Goal: Task Accomplishment & Management: Use online tool/utility

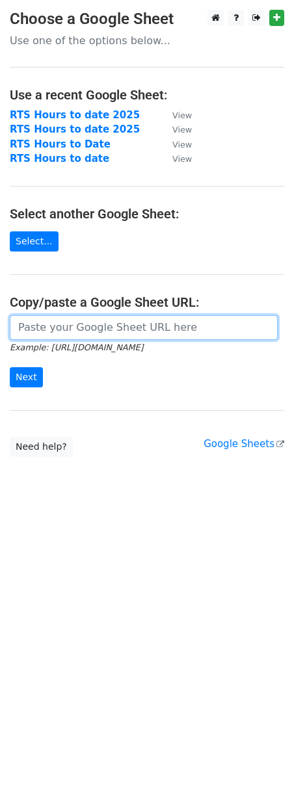
click at [67, 329] on input "url" at bounding box center [144, 327] width 268 height 25
paste input "https://docs.google.com/spreadsheets/d/1raW3r-W07glwr-WkbRgBsQ1B2jQD_JA2vCBlZWa…"
type input "https://docs.google.com/spreadsheets/d/1raW3r-W07glwr-WkbRgBsQ1B2jQD_JA2vCBlZWa…"
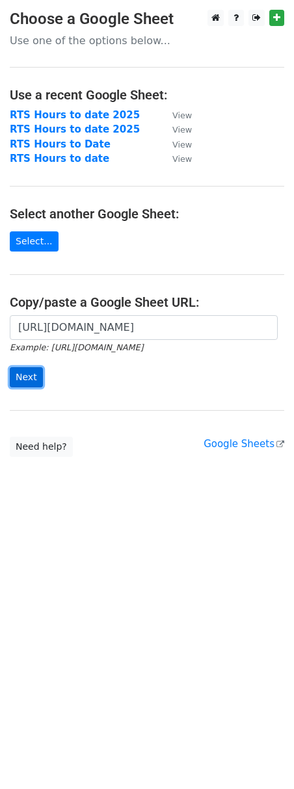
click at [24, 375] on input "Next" at bounding box center [26, 377] width 33 height 20
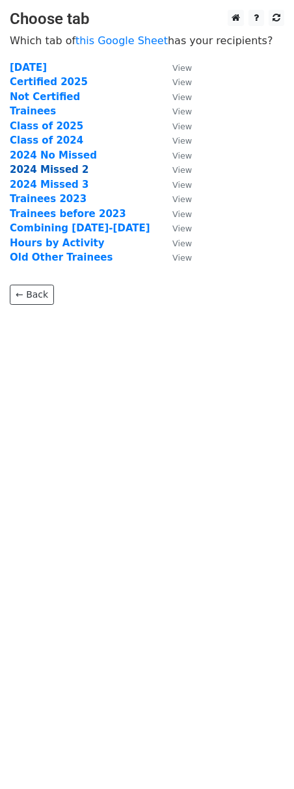
click at [44, 168] on strong "2024 Missed 2" at bounding box center [49, 170] width 79 height 12
click at [44, 170] on strong "2024 Missed 2" at bounding box center [49, 170] width 79 height 12
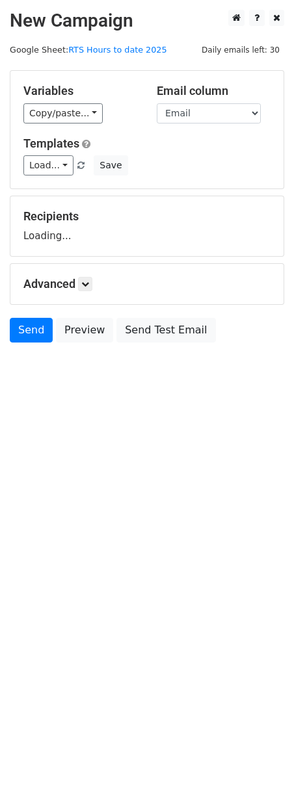
click at [52, 170] on link "Load..." at bounding box center [48, 165] width 50 height 20
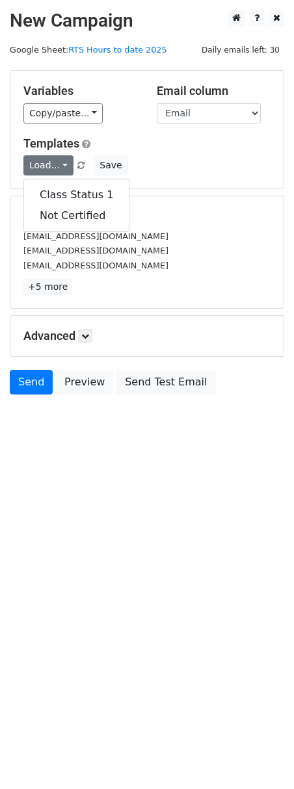
click at [162, 164] on div "Load... Class Status 1 Not Certified Save" at bounding box center [147, 165] width 266 height 20
click at [57, 163] on link "Load..." at bounding box center [48, 165] width 50 height 20
click at [64, 193] on link "Class Status 1" at bounding box center [76, 195] width 105 height 21
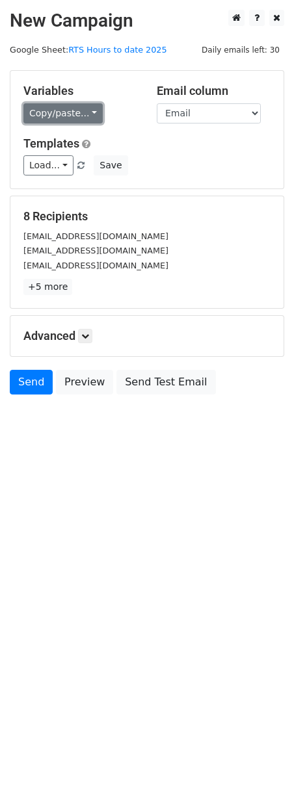
click at [77, 112] on link "Copy/paste..." at bounding box center [62, 113] width 79 height 20
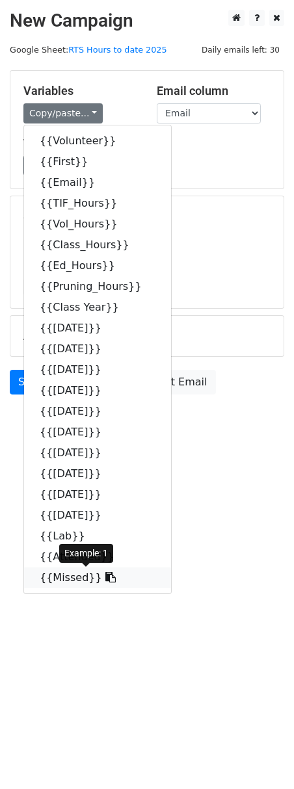
click at [66, 583] on link "{{Missed}}" at bounding box center [97, 577] width 147 height 21
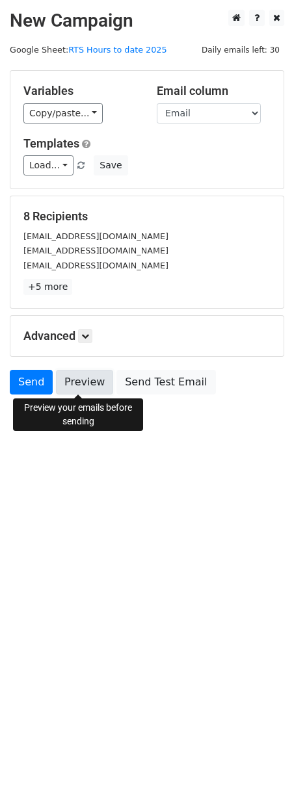
click at [82, 380] on link "Preview" at bounding box center [84, 382] width 57 height 25
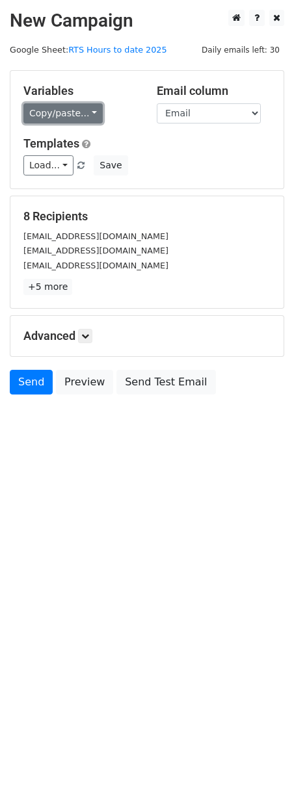
click at [56, 112] on link "Copy/paste..." at bounding box center [62, 113] width 79 height 20
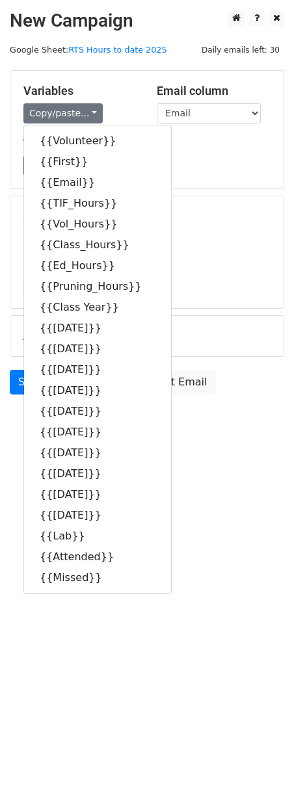
click at [118, 84] on h5 "Variables" at bounding box center [80, 91] width 114 height 14
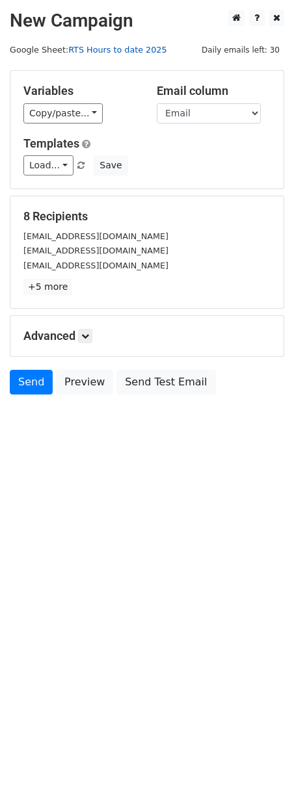
click at [138, 51] on link "RTS Hours to date 2025" at bounding box center [117, 50] width 98 height 10
click at [88, 111] on link "Copy/paste..." at bounding box center [62, 113] width 79 height 20
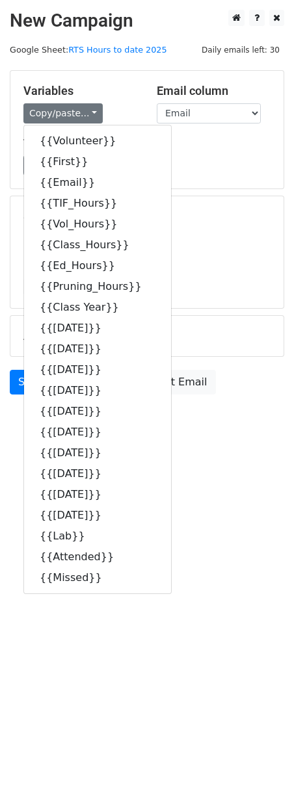
click at [184, 162] on div "Load... Class Status 1 Not Certified Save" at bounding box center [147, 165] width 266 height 20
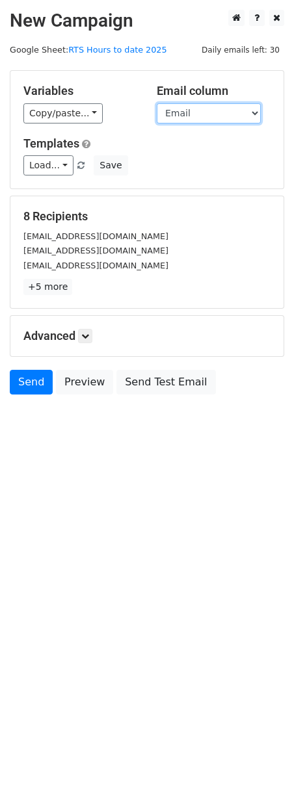
click at [201, 114] on select "Volunteer First Email TIF_Hours Vol_Hours Class_Hours Ed_Hours Pruning_Hours Cl…" at bounding box center [209, 113] width 104 height 20
click at [134, 82] on div "Variables Copy/paste... {{Volunteer}} {{First}} {{Email}} {{TIF_Hours}} {{Vol_H…" at bounding box center [146, 130] width 273 height 118
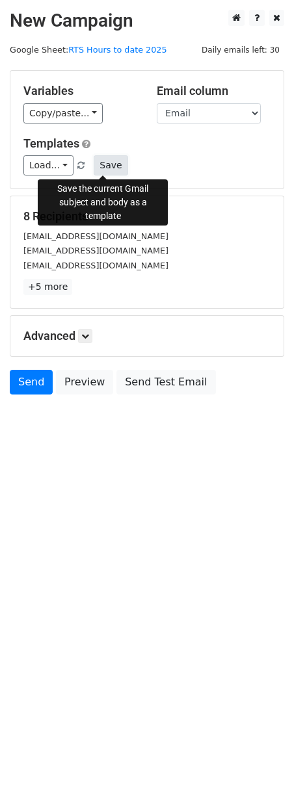
click at [107, 166] on button "Save" at bounding box center [111, 165] width 34 height 20
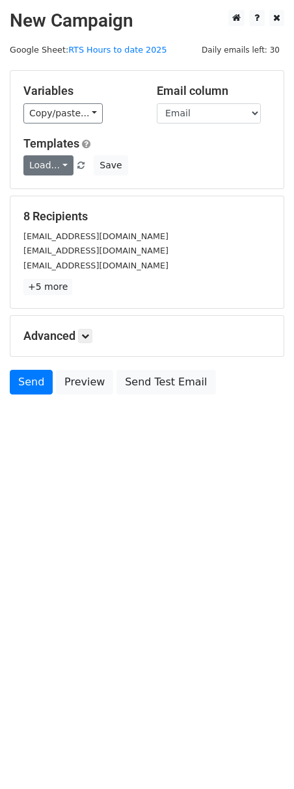
type input "Cla"
click at [54, 164] on link "Load..." at bounding box center [48, 165] width 50 height 20
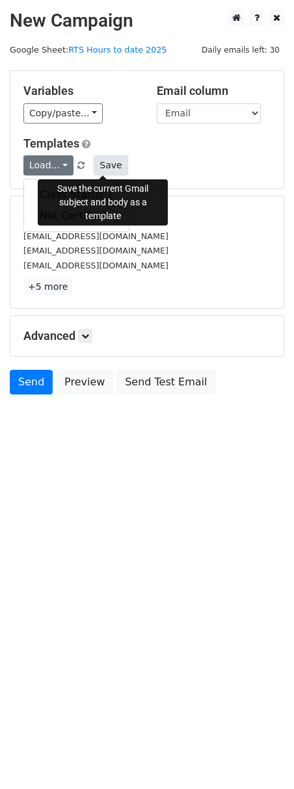
click at [103, 166] on button "Save" at bounding box center [111, 165] width 34 height 20
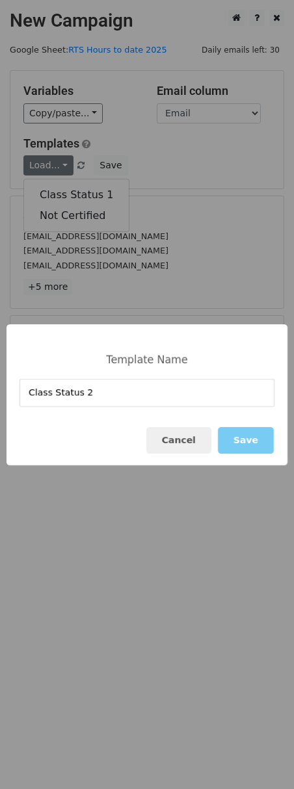
type input "Class Status 2"
click at [256, 441] on button "Save" at bounding box center [246, 440] width 56 height 27
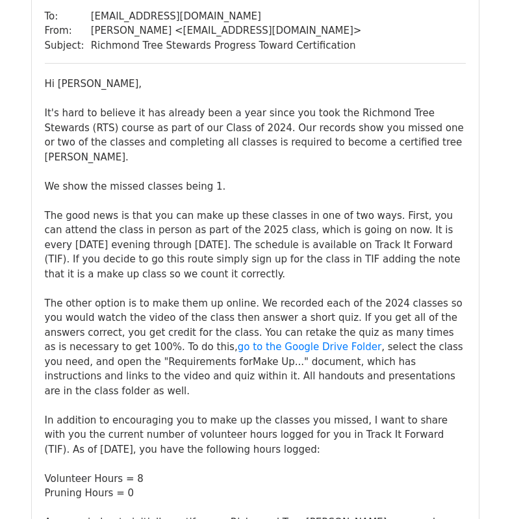
scroll to position [130, 0]
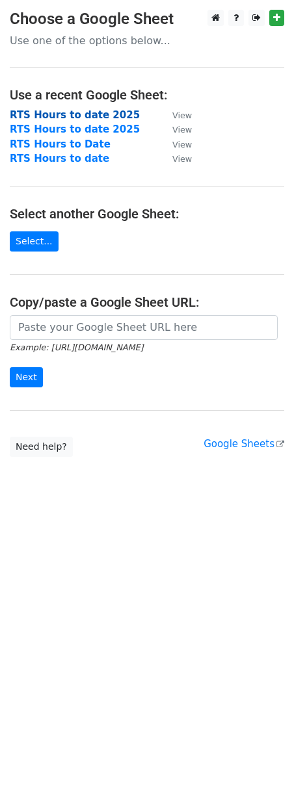
click at [90, 116] on strong "RTS Hours to date 2025" at bounding box center [75, 115] width 130 height 12
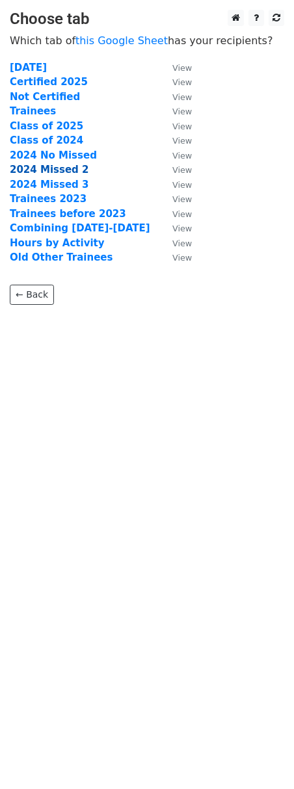
click at [45, 169] on strong "2024 Missed 2" at bounding box center [49, 170] width 79 height 12
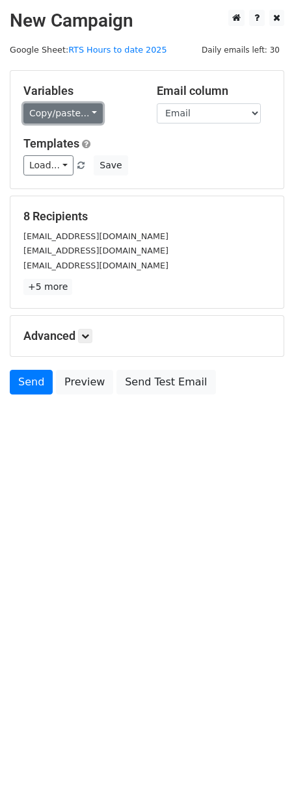
click at [70, 118] on link "Copy/paste..." at bounding box center [62, 113] width 79 height 20
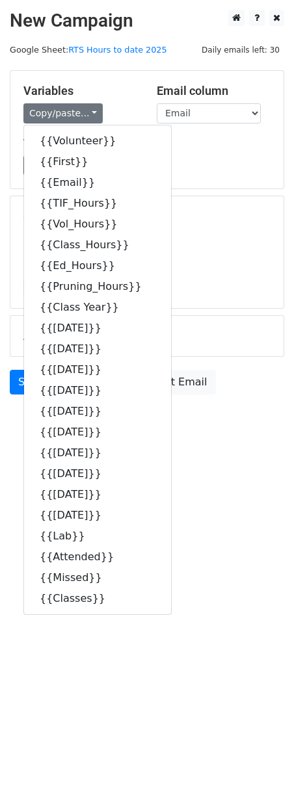
click at [160, 172] on div "Load... Class Status 2 Class Status 1 Not Certified Save" at bounding box center [147, 165] width 266 height 20
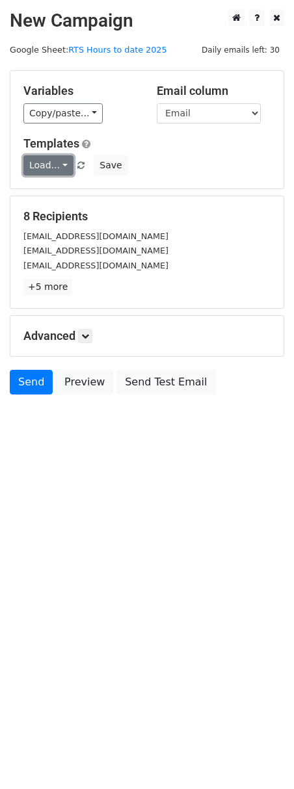
click at [51, 167] on link "Load..." at bounding box center [48, 165] width 50 height 20
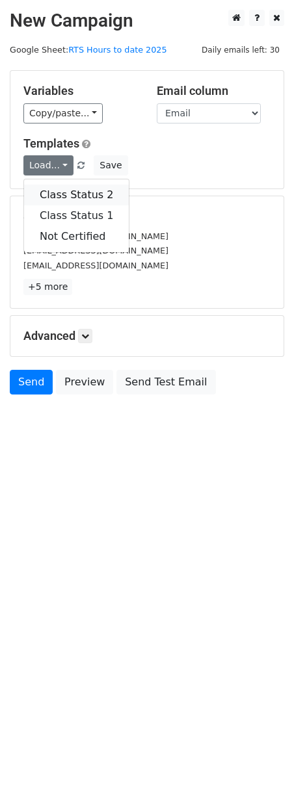
click at [57, 196] on link "Class Status 2" at bounding box center [76, 195] width 105 height 21
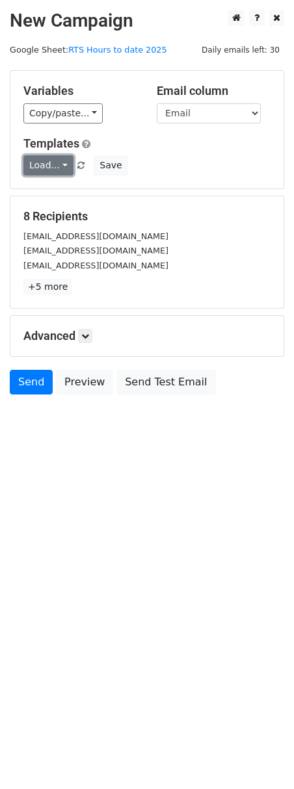
click at [50, 168] on link "Load..." at bounding box center [48, 165] width 50 height 20
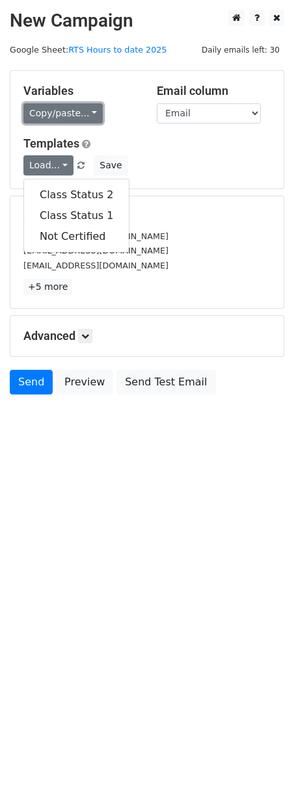
click at [55, 109] on link "Copy/paste..." at bounding box center [62, 113] width 79 height 20
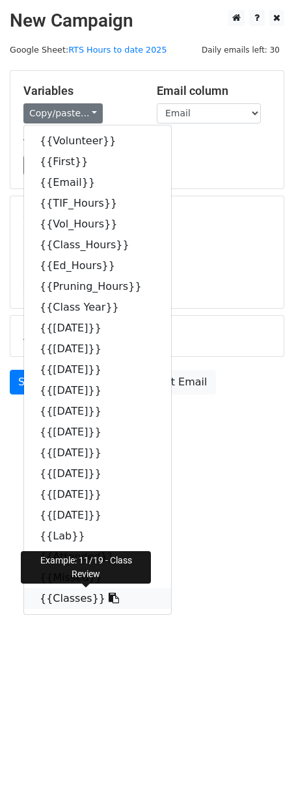
click at [60, 598] on link "{{Classes}}" at bounding box center [97, 598] width 147 height 21
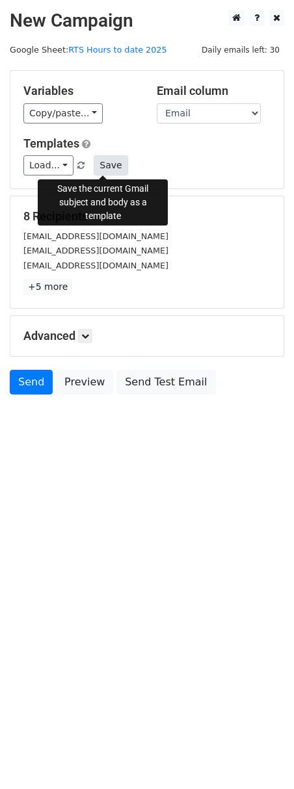
click at [111, 167] on button "Save" at bounding box center [111, 165] width 34 height 20
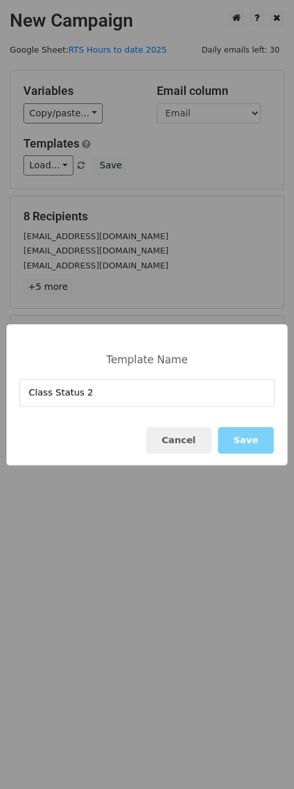
type input "Class Status 2"
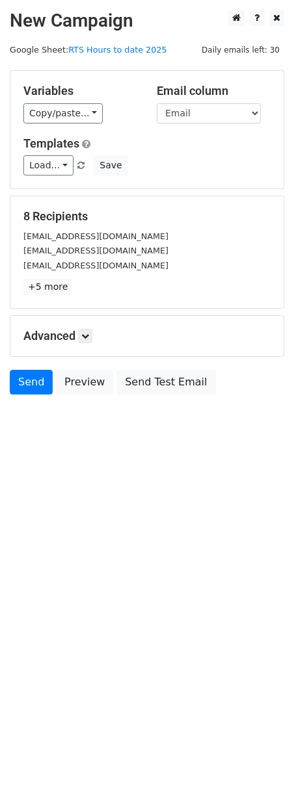
click at [194, 272] on div "[EMAIL_ADDRESS][DOMAIN_NAME]" at bounding box center [147, 265] width 266 height 15
click at [64, 168] on link "Load..." at bounding box center [48, 165] width 50 height 20
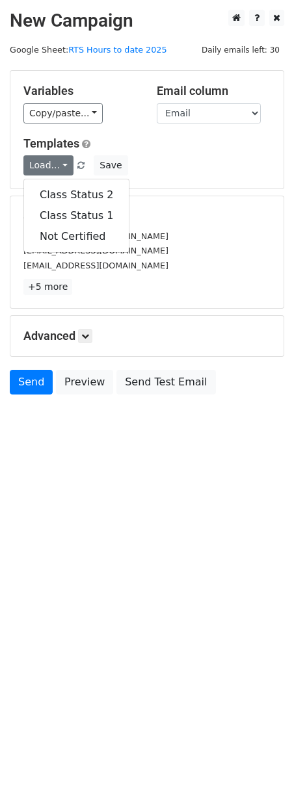
click at [183, 239] on div "[EMAIL_ADDRESS][DOMAIN_NAME]" at bounding box center [147, 236] width 266 height 15
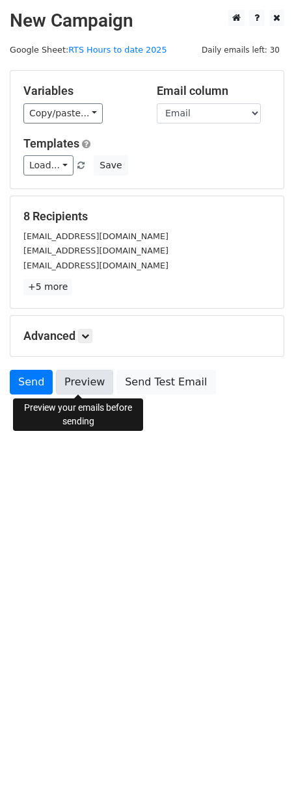
click at [79, 378] on link "Preview" at bounding box center [84, 382] width 57 height 25
click at [72, 377] on link "Preview" at bounding box center [84, 382] width 57 height 25
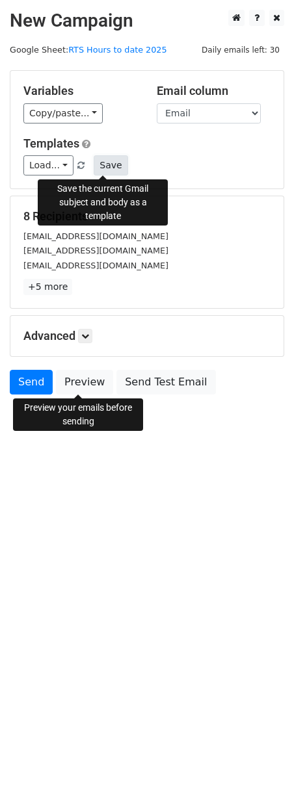
click at [102, 164] on button "Save" at bounding box center [111, 165] width 34 height 20
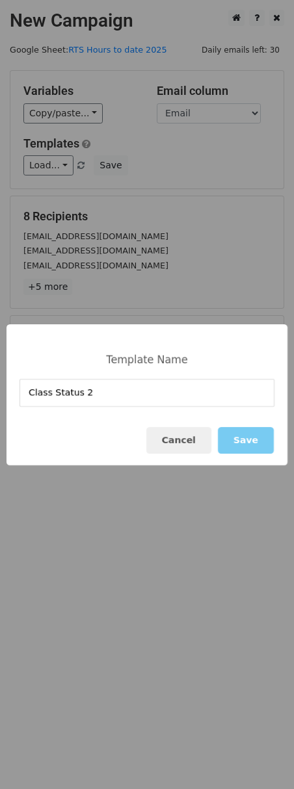
type input "Class Status 2"
click at [254, 446] on button "Save" at bounding box center [246, 440] width 56 height 27
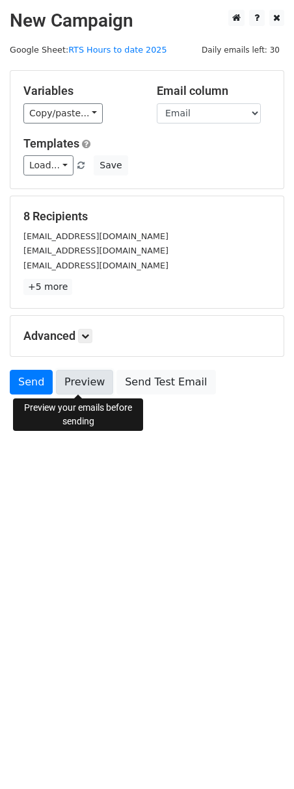
click at [77, 390] on link "Preview" at bounding box center [84, 382] width 57 height 25
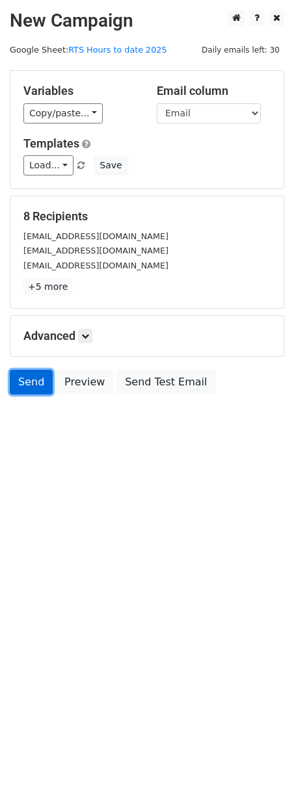
click at [33, 383] on link "Send" at bounding box center [31, 382] width 43 height 25
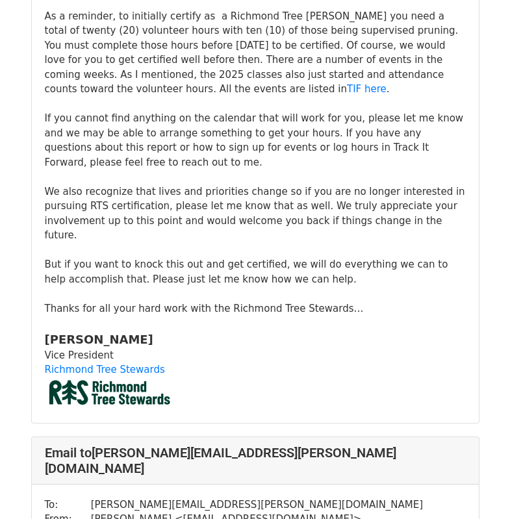
scroll to position [3573, 0]
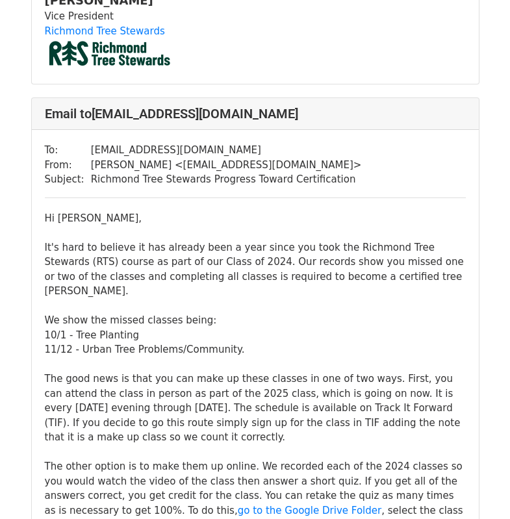
scroll to position [6951, 0]
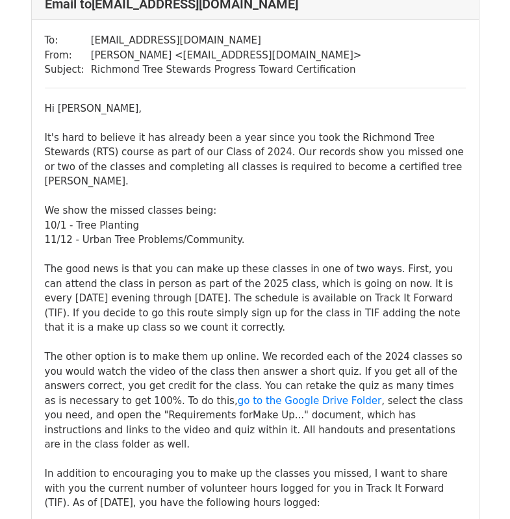
scroll to position [7191, 0]
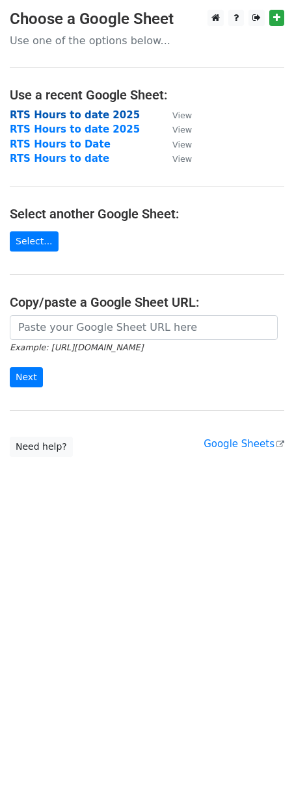
click at [84, 114] on strong "RTS Hours to date 2025" at bounding box center [75, 115] width 130 height 12
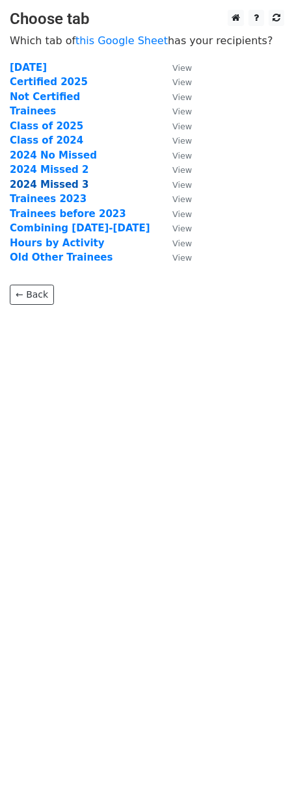
click at [54, 185] on strong "2024 Missed 3" at bounding box center [49, 185] width 79 height 12
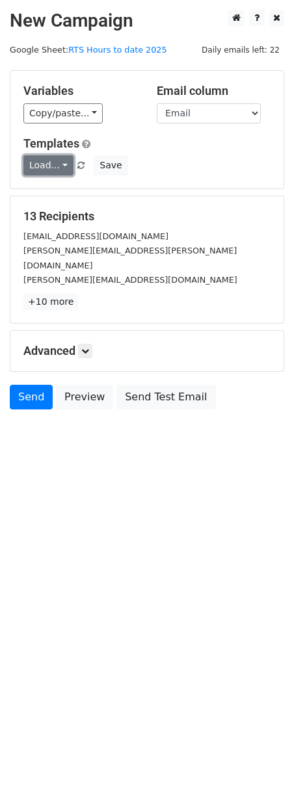
click at [58, 164] on link "Load..." at bounding box center [48, 165] width 50 height 20
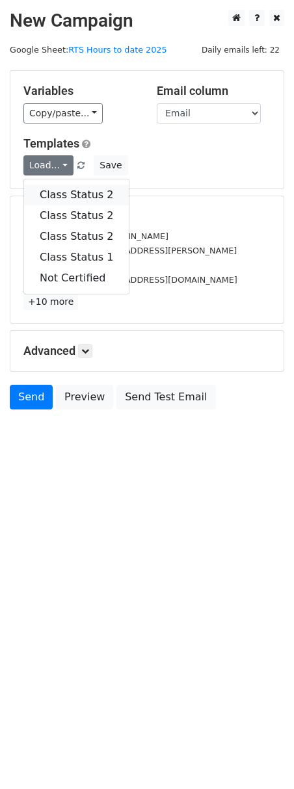
click at [60, 188] on link "Class Status 2" at bounding box center [76, 195] width 105 height 21
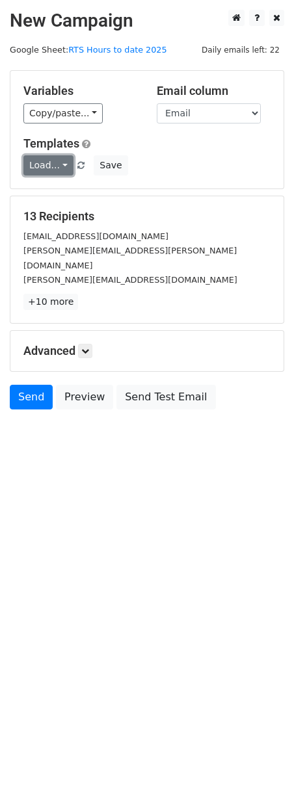
click at [65, 167] on link "Load..." at bounding box center [48, 165] width 50 height 20
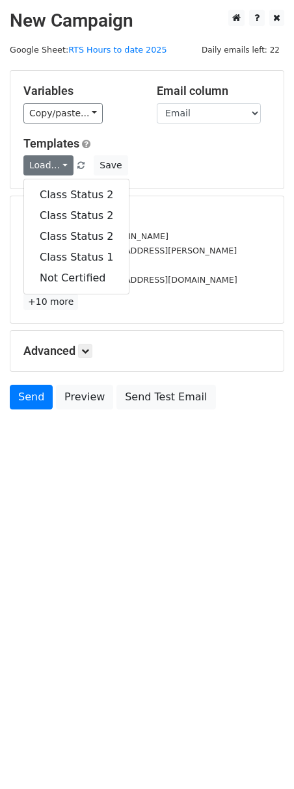
drag, startPoint x: 61, startPoint y: 212, endPoint x: 211, endPoint y: 439, distance: 271.4
click at [211, 439] on body "New Campaign Daily emails left: 22 Google Sheet: RTS Hours to date 2025 Variabl…" at bounding box center [147, 239] width 294 height 458
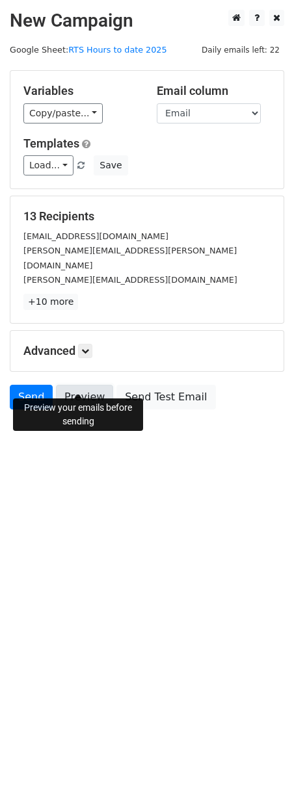
click at [76, 385] on link "Preview" at bounding box center [84, 397] width 57 height 25
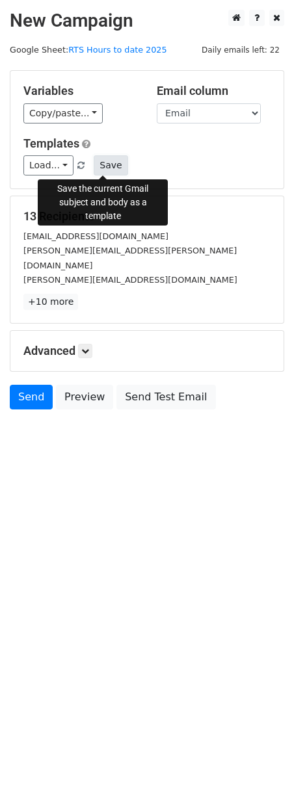
click at [108, 163] on button "Save" at bounding box center [111, 165] width 34 height 20
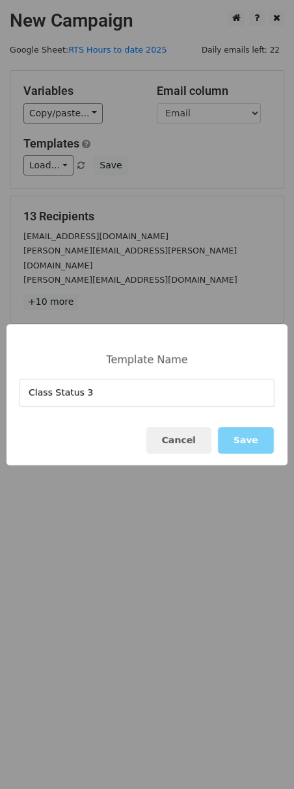
type input "Class Status 3"
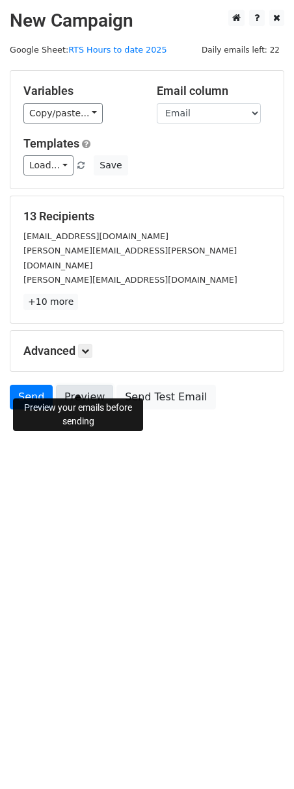
click at [77, 385] on link "Preview" at bounding box center [84, 397] width 57 height 25
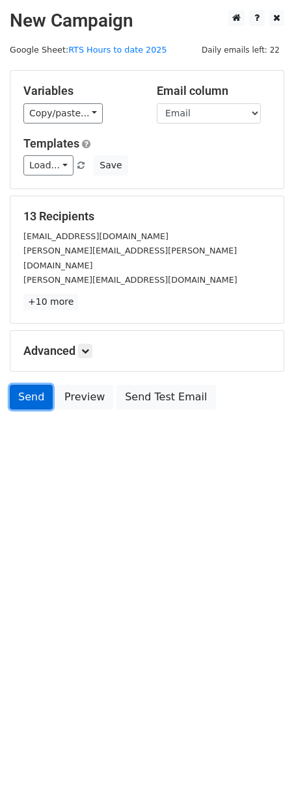
click at [31, 385] on link "Send" at bounding box center [31, 397] width 43 height 25
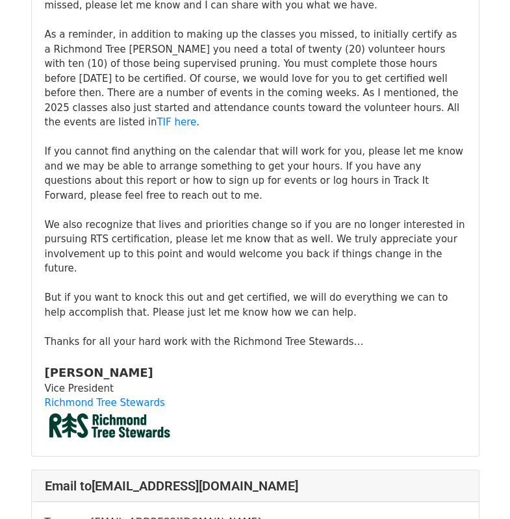
scroll to position [2729, 0]
